Goal: Task Accomplishment & Management: Manage account settings

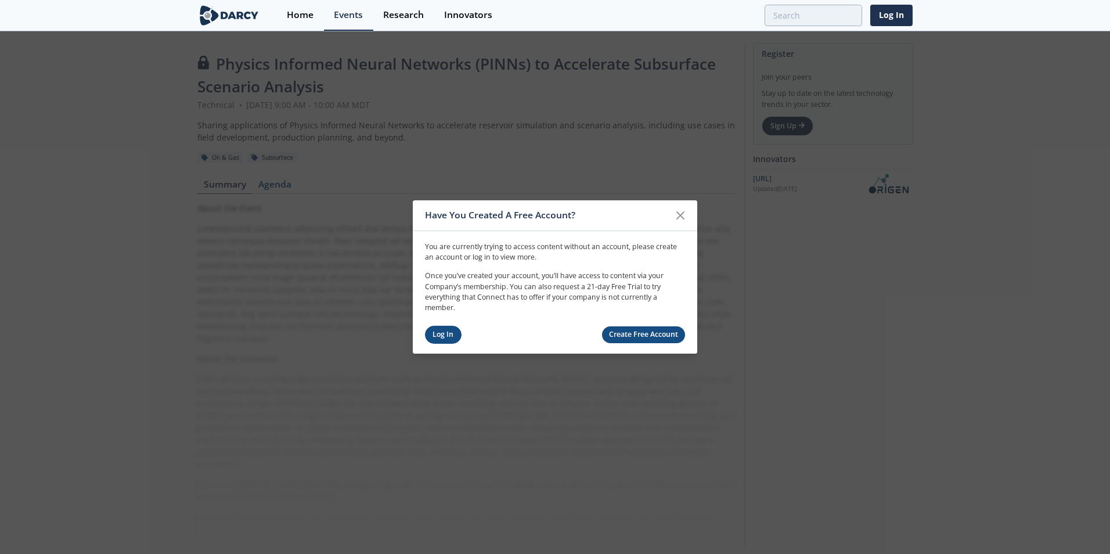
click at [450, 336] on link "Log In" at bounding box center [443, 335] width 37 height 18
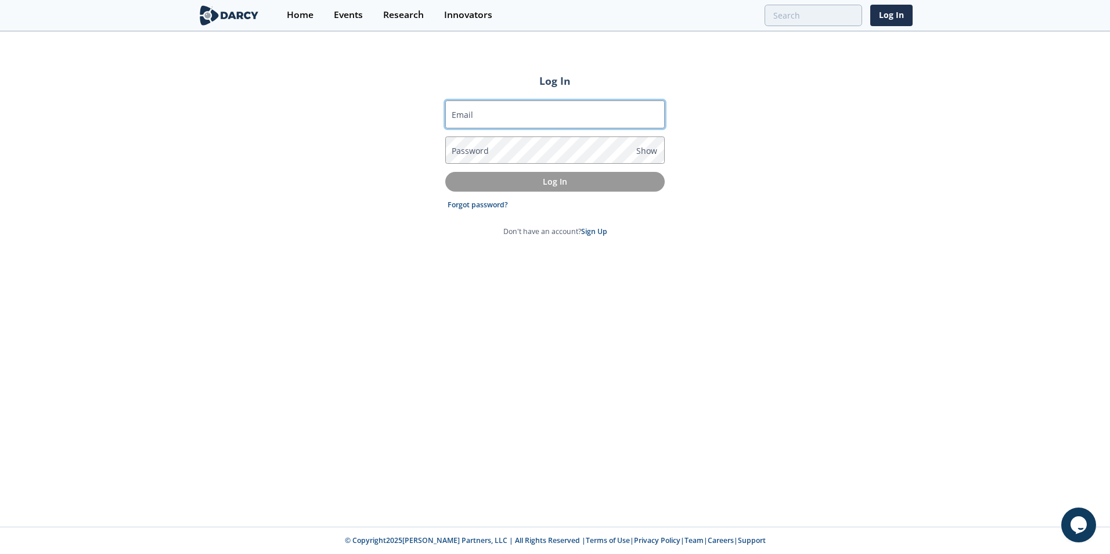
click at [527, 118] on input "Email" at bounding box center [554, 114] width 219 height 28
type input "[EMAIL_ADDRESS][DOMAIN_NAME]"
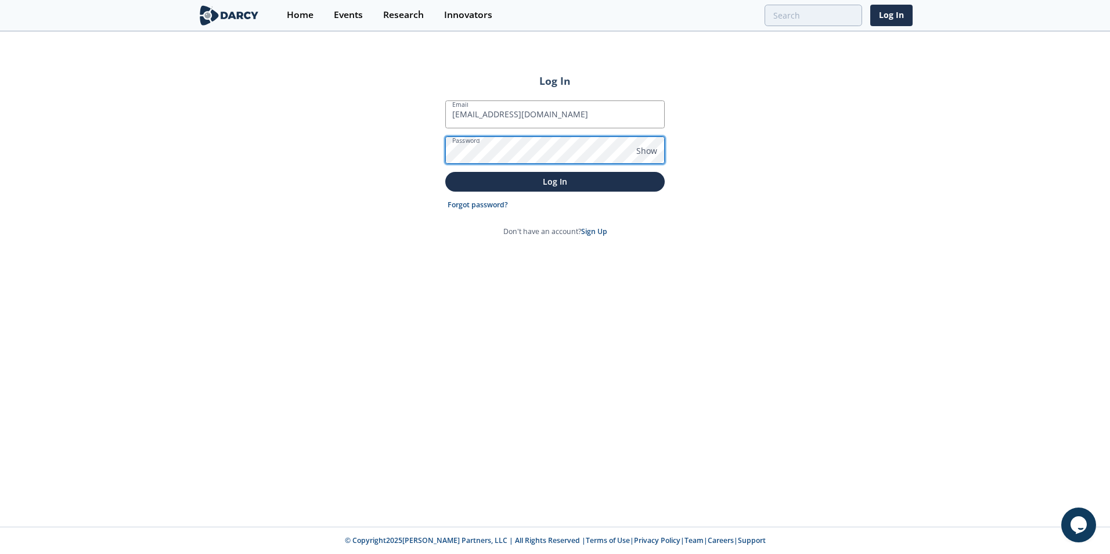
click at [445, 172] on button "Log In" at bounding box center [554, 181] width 219 height 19
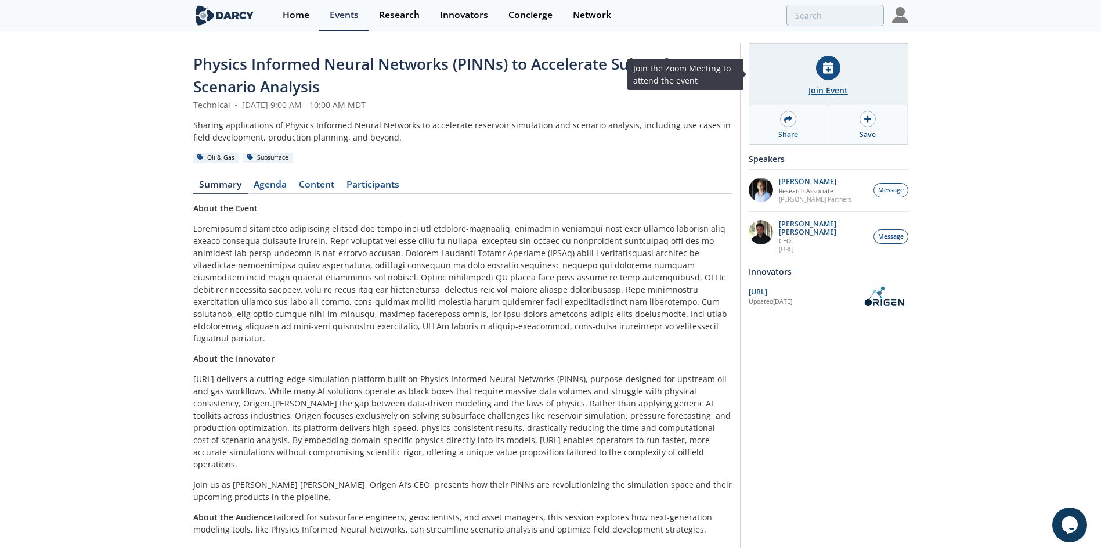
click at [830, 67] on icon at bounding box center [828, 68] width 10 height 12
